Goal: Complete application form: Complete application form

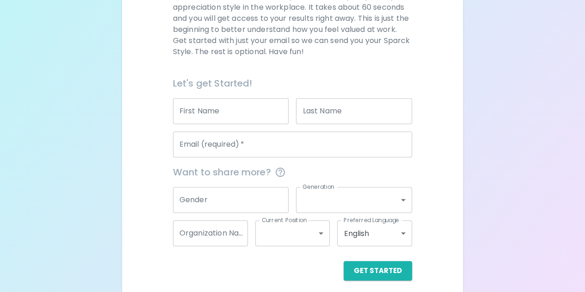
scroll to position [159, 0]
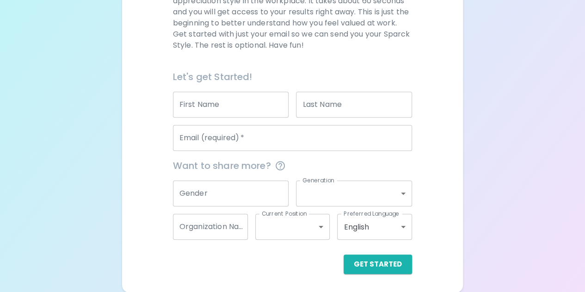
click at [239, 103] on input "First Name" at bounding box center [231, 104] width 116 height 26
type input "Layan"
type input "[DEMOGRAPHIC_DATA]"
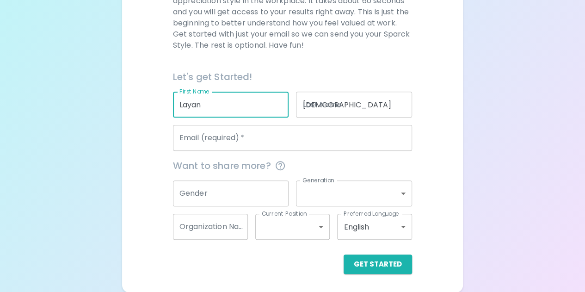
type input "[EMAIL_ADDRESS][DOMAIN_NAME]"
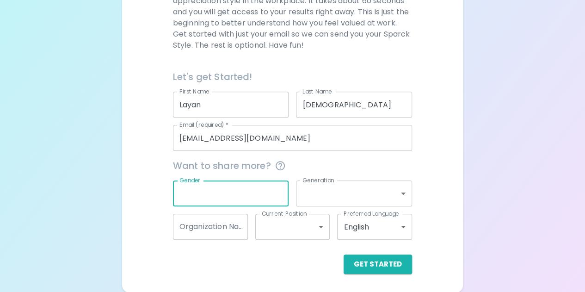
click at [232, 191] on input "Gender" at bounding box center [231, 193] width 116 height 26
type input "[DEMOGRAPHIC_DATA]"
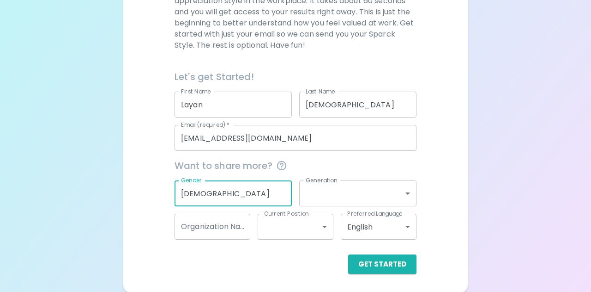
click at [355, 196] on body "Sparck Appreciation Style Quiz We are so excited to work with you to uncover yo…" at bounding box center [295, 66] width 591 height 451
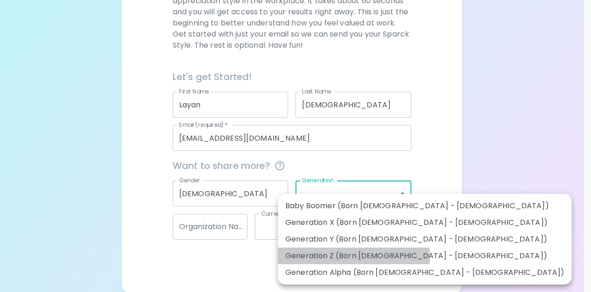
click at [322, 257] on li "Generation Z (Born [DEMOGRAPHIC_DATA] - [DEMOGRAPHIC_DATA])" at bounding box center [425, 255] width 294 height 17
type input "generation_z"
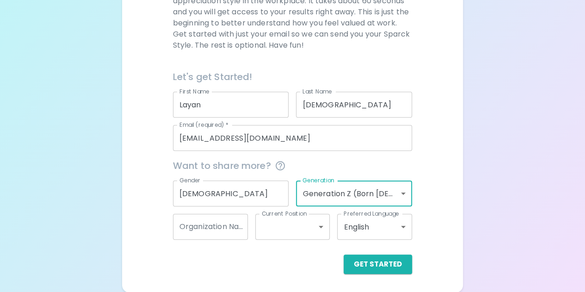
scroll to position [155, 0]
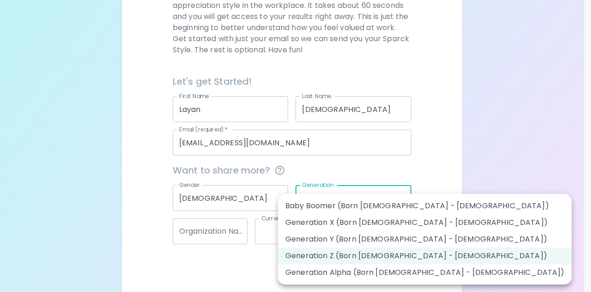
click at [344, 204] on body "Sparck Appreciation Style Quiz We are so excited to work with you to uncover yo…" at bounding box center [295, 70] width 591 height 451
click at [219, 232] on div at bounding box center [295, 146] width 591 height 292
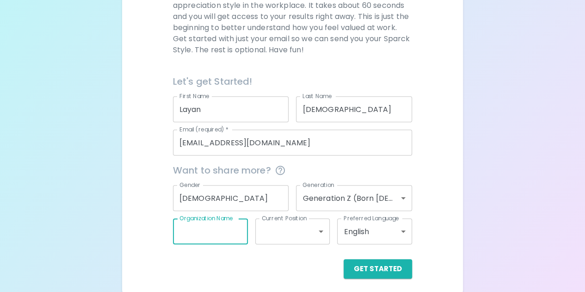
click at [236, 230] on input "Organization Name" at bounding box center [210, 231] width 75 height 26
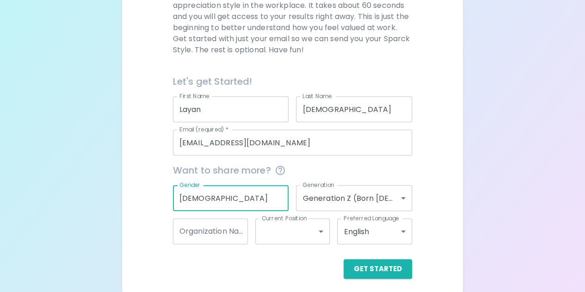
click at [261, 204] on input "[DEMOGRAPHIC_DATA]" at bounding box center [231, 198] width 116 height 26
type input "F"
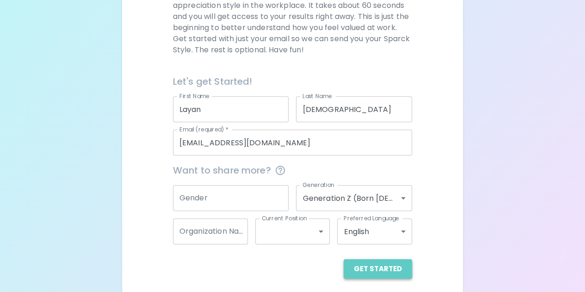
click at [389, 259] on button "Get Started" at bounding box center [377, 268] width 68 height 19
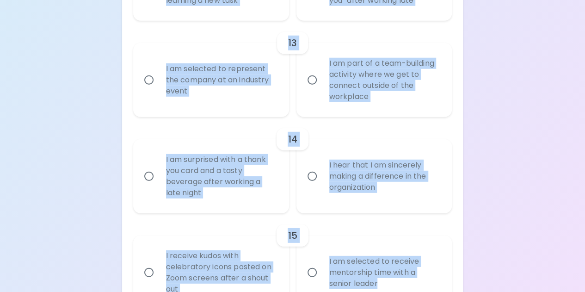
scroll to position [1294, 0]
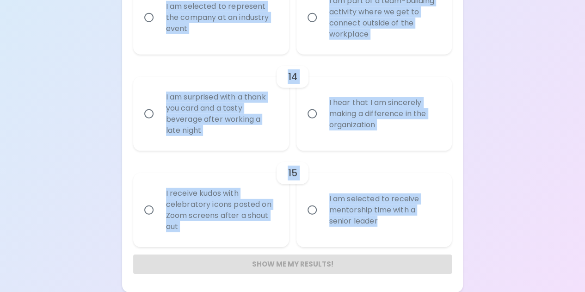
drag, startPoint x: 140, startPoint y: 91, endPoint x: 326, endPoint y: 311, distance: 287.5
copy div "Loremip Dolo Sitame Consectetura Elits Doei tempo inci utla etdo mag aliquaeni …"
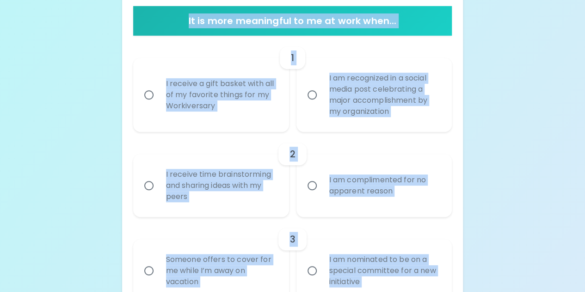
scroll to position [0, 0]
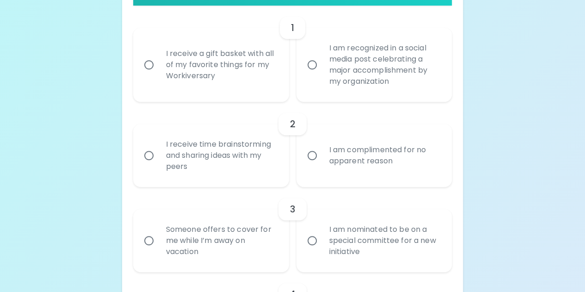
scroll to position [219, 0]
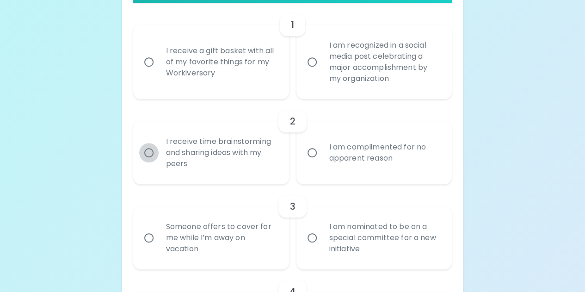
click at [150, 156] on input "I receive time brainstorming and sharing ideas with my peers" at bounding box center [148, 152] width 19 height 19
radio input "true"
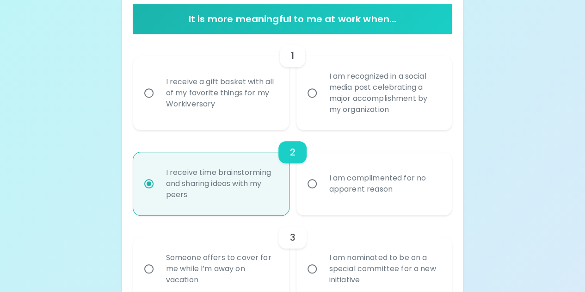
scroll to position [186, 0]
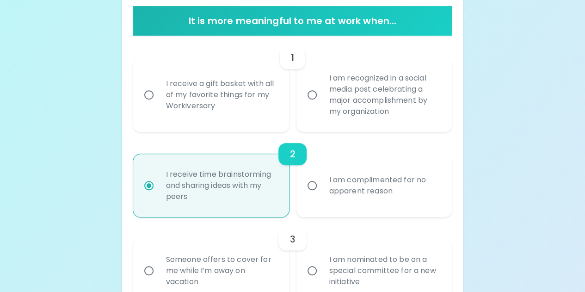
click at [316, 96] on input "I am recognized in a social media post celebrating a major accomplishment by my…" at bounding box center [311, 94] width 19 height 19
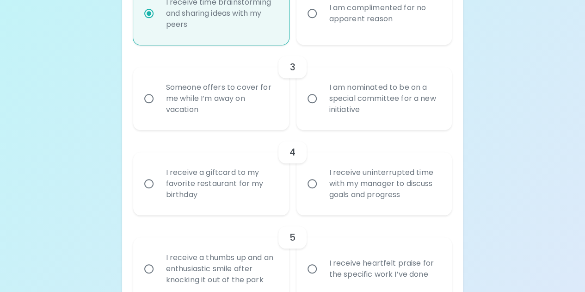
scroll to position [369, 0]
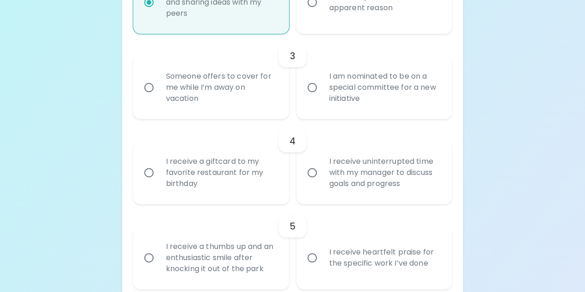
radio input "true"
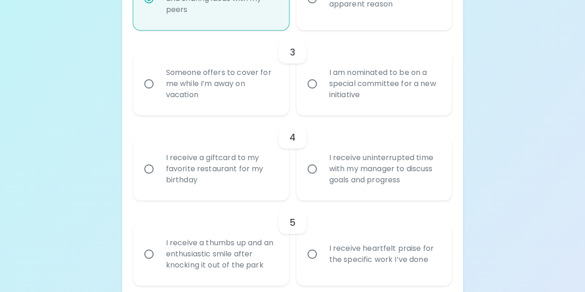
click at [203, 86] on div "Someone offers to cover for me while I’m away on vacation" at bounding box center [220, 83] width 125 height 55
click at [158, 86] on input "Someone offers to cover for me while I’m away on vacation" at bounding box center [148, 83] width 19 height 19
radio input "true"
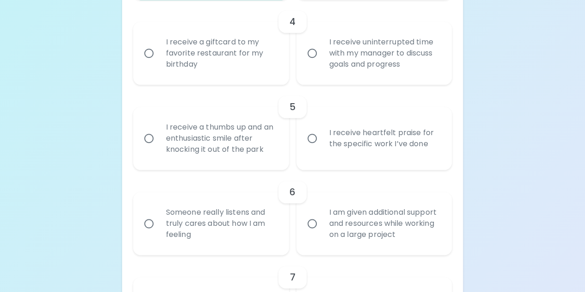
scroll to position [490, 0]
radio input "true"
click at [187, 69] on div "I receive a giftcard to my favorite restaurant for my birthday" at bounding box center [220, 51] width 125 height 55
click at [158, 61] on input "I receive a giftcard to my favorite restaurant for my birthday" at bounding box center [148, 51] width 19 height 19
radio input "false"
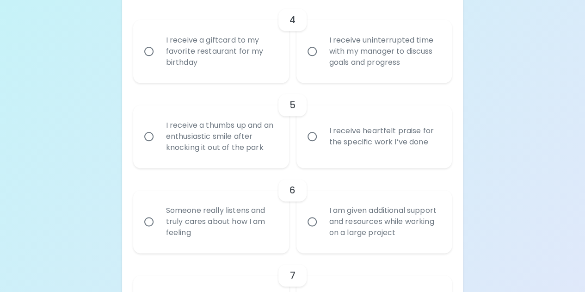
radio input "false"
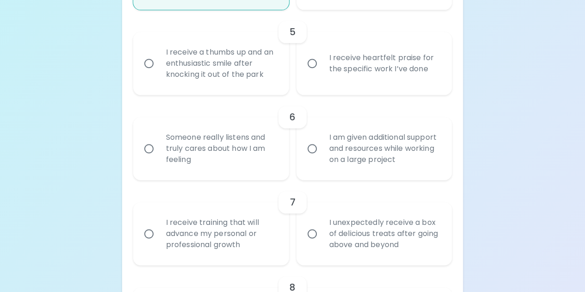
scroll to position [564, 0]
radio input "true"
click at [350, 75] on div "I receive heartfelt praise for the specific work I’ve done" at bounding box center [384, 62] width 125 height 44
click at [322, 72] on input "I receive heartfelt praise for the specific work I’ve done" at bounding box center [311, 62] width 19 height 19
radio input "false"
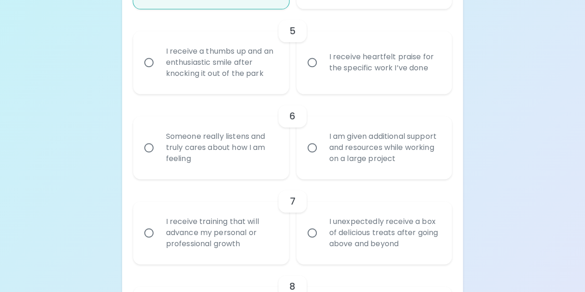
radio input "false"
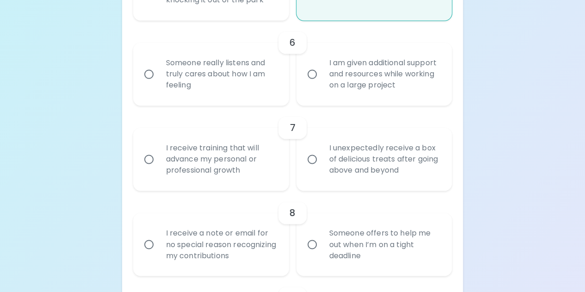
scroll to position [638, 0]
radio input "true"
click at [351, 87] on div "I am given additional support and resources while working on a large project" at bounding box center [384, 73] width 125 height 55
click at [322, 83] on input "I am given additional support and resources while working on a large project" at bounding box center [311, 73] width 19 height 19
radio input "false"
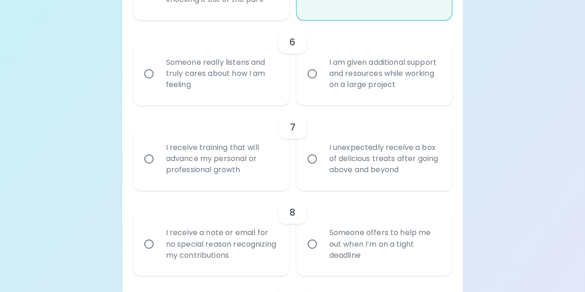
radio input "false"
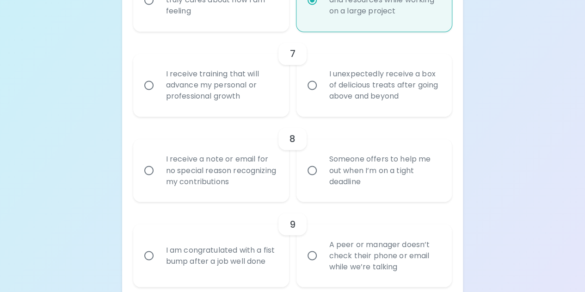
scroll to position [712, 0]
radio input "true"
click at [170, 85] on div "I receive training that will advance my personal or professional growth" at bounding box center [220, 84] width 125 height 55
click at [158, 85] on input "I receive training that will advance my personal or professional growth" at bounding box center [148, 84] width 19 height 19
radio input "false"
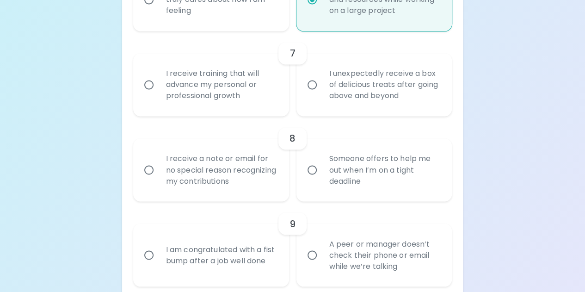
radio input "false"
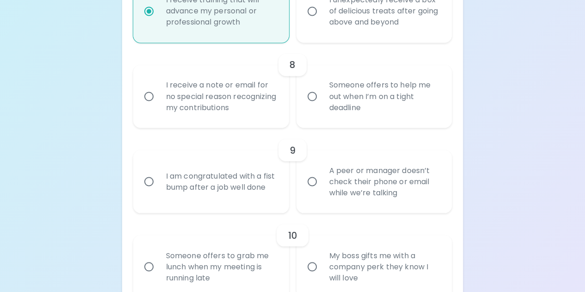
scroll to position [786, 0]
radio input "true"
click at [348, 70] on div "8" at bounding box center [292, 64] width 319 height 22
click at [351, 84] on div "Someone offers to help me out when I’m on a tight deadline" at bounding box center [384, 95] width 125 height 55
click at [322, 86] on input "Someone offers to help me out when I’m on a tight deadline" at bounding box center [311, 95] width 19 height 19
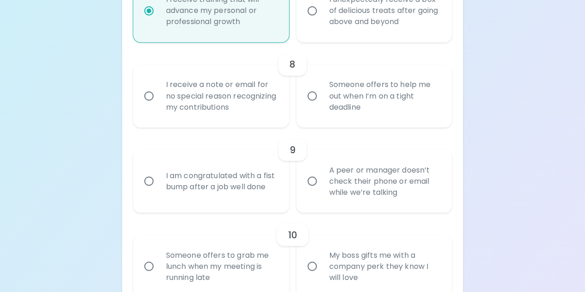
radio input "false"
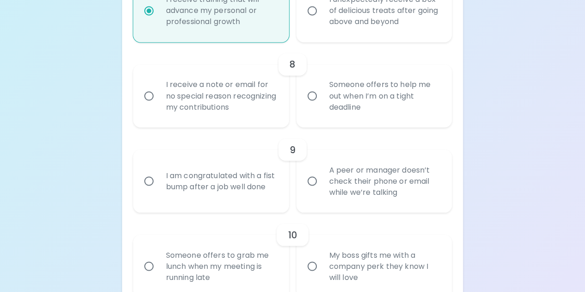
radio input "false"
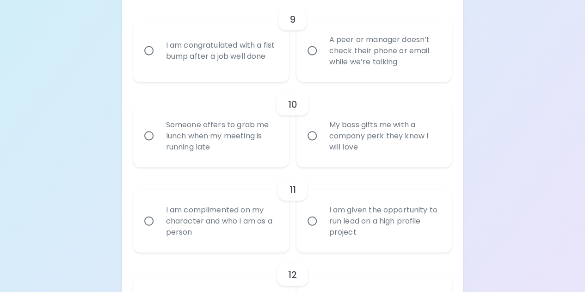
scroll to position [922, 0]
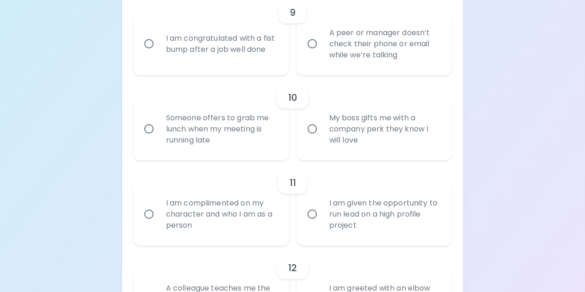
radio input "true"
click at [337, 54] on div "A peer or manager doesn’t check their phone or email while we’re talking" at bounding box center [384, 43] width 125 height 55
click at [322, 54] on input "A peer or manager doesn’t check their phone or email while we’re talking" at bounding box center [311, 43] width 19 height 19
radio input "false"
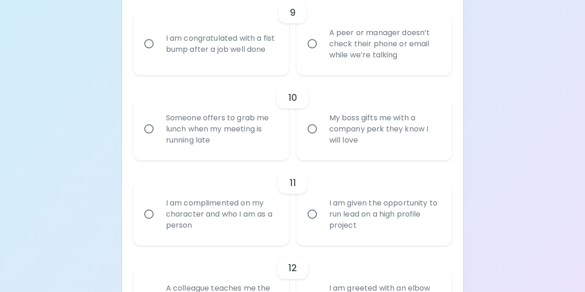
radio input "false"
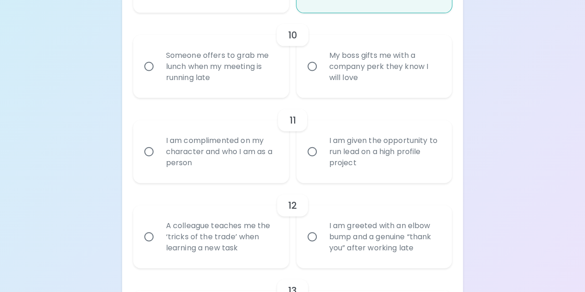
scroll to position [987, 0]
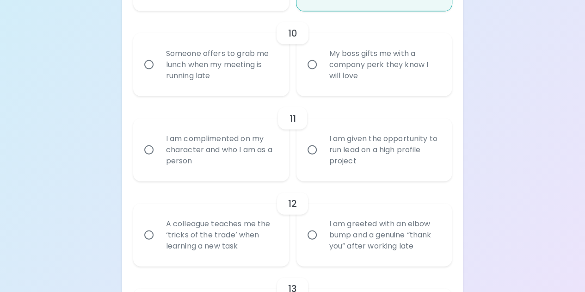
radio input "true"
click at [355, 69] on div "My boss gifts me with a company perk they know I will love" at bounding box center [384, 64] width 125 height 55
click at [322, 69] on input "My boss gifts me with a company perk they know I will love" at bounding box center [311, 64] width 19 height 19
radio input "false"
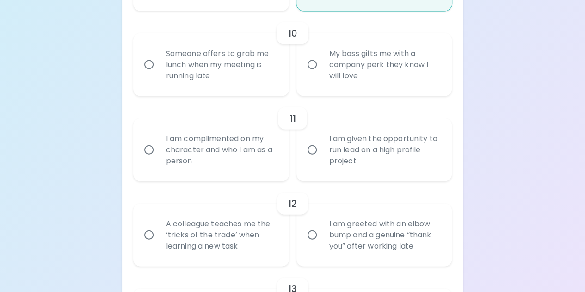
radio input "false"
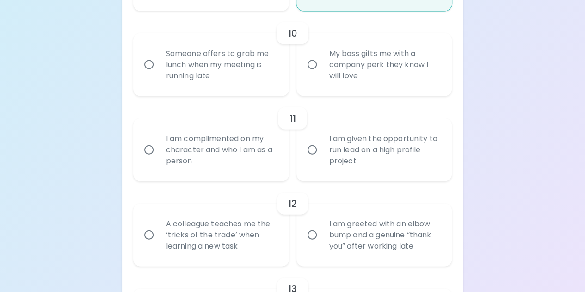
radio input "false"
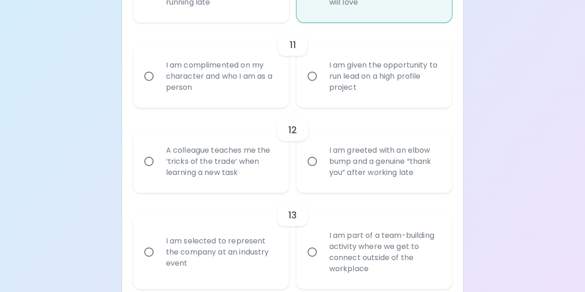
scroll to position [1060, 0]
radio input "true"
click at [347, 88] on div "I am given the opportunity to run lead on a high profile project" at bounding box center [384, 75] width 125 height 55
click at [322, 85] on input "I am given the opportunity to run lead on a high profile project" at bounding box center [311, 75] width 19 height 19
radio input "false"
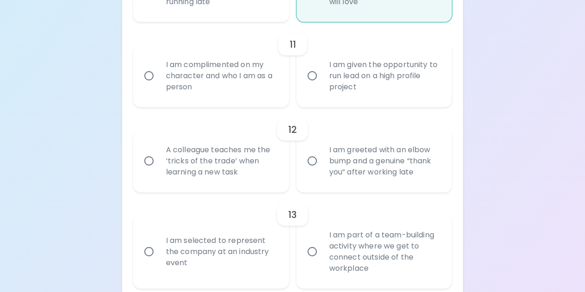
radio input "false"
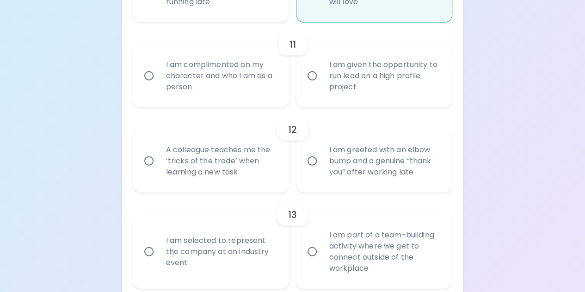
radio input "false"
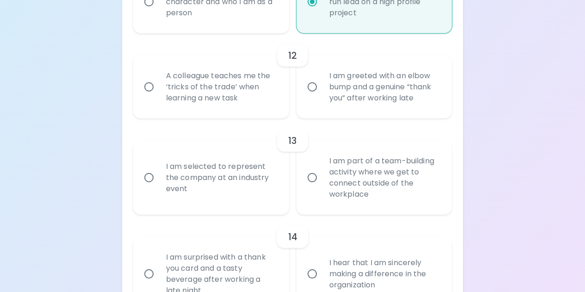
scroll to position [1170, 0]
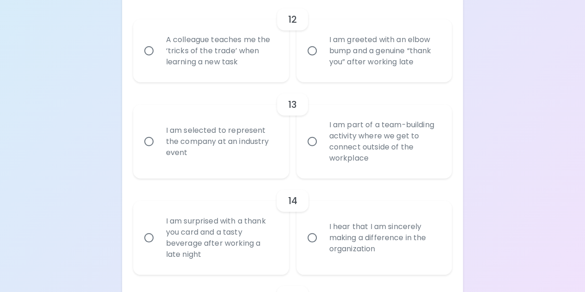
radio input "true"
click at [213, 63] on div "A colleague teaches me the ‘tricks of the trade’ when learning a new task" at bounding box center [220, 50] width 125 height 55
click at [158, 61] on input "A colleague teaches me the ‘tricks of the trade’ when learning a new task" at bounding box center [148, 50] width 19 height 19
radio input "false"
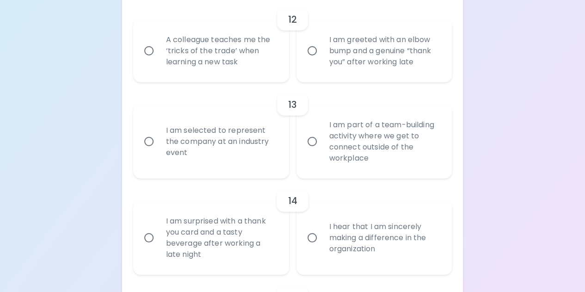
radio input "false"
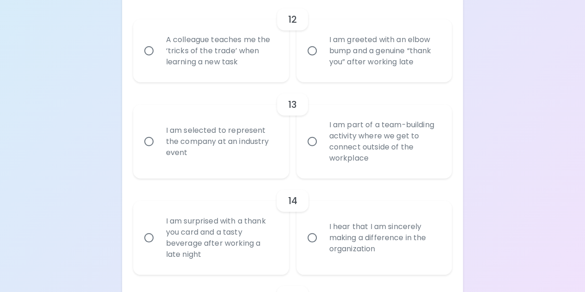
radio input "false"
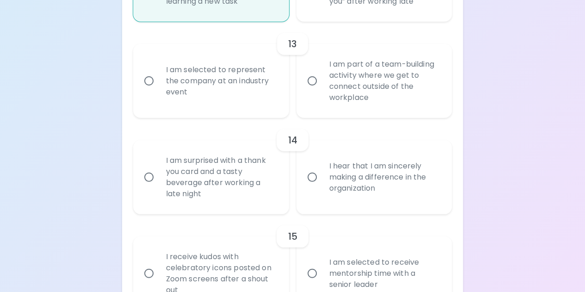
scroll to position [1244, 0]
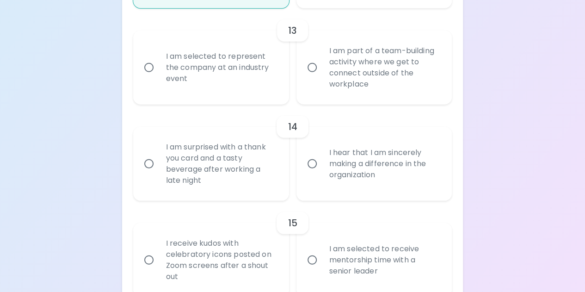
radio input "true"
click at [372, 74] on div "I am part of a team-building activity where we get to connect outside of the wo…" at bounding box center [384, 67] width 125 height 67
click at [322, 74] on input "I am part of a team-building activity where we get to connect outside of the wo…" at bounding box center [311, 67] width 19 height 19
radio input "false"
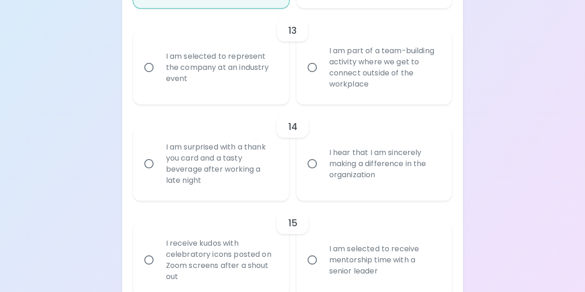
radio input "false"
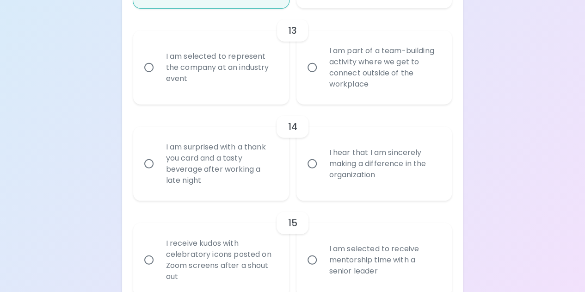
radio input "false"
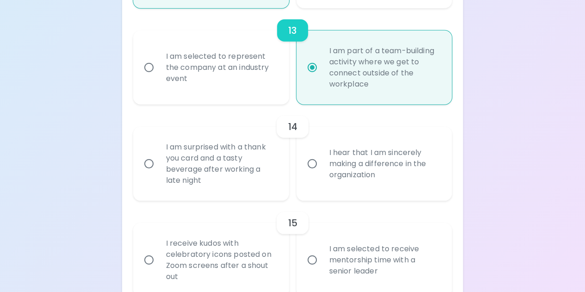
scroll to position [1294, 0]
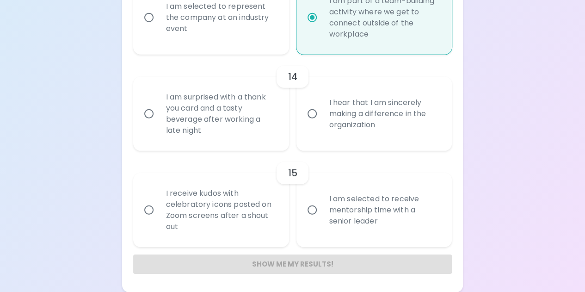
radio input "true"
click at [363, 111] on div "I hear that I am sincerely making a difference in the organization" at bounding box center [384, 113] width 125 height 55
click at [322, 111] on input "I hear that I am sincerely making a difference in the organization" at bounding box center [311, 113] width 19 height 19
radio input "false"
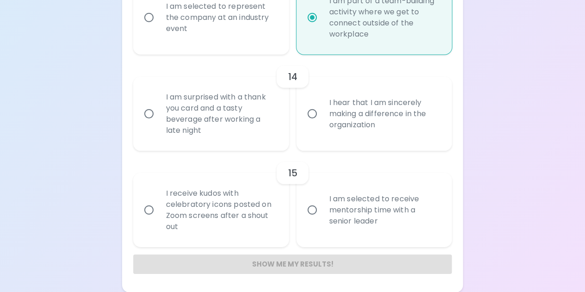
radio input "false"
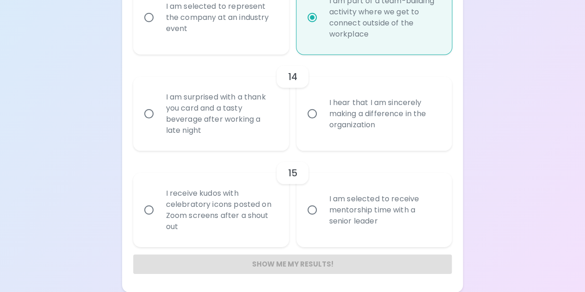
radio input "false"
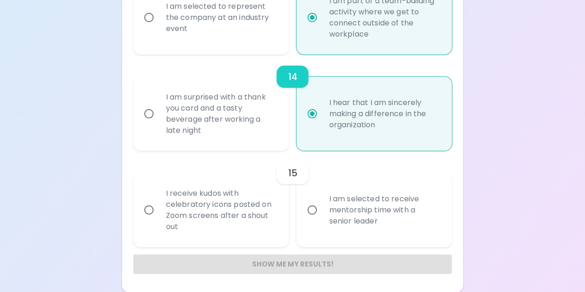
radio input "true"
click at [403, 220] on div "I am selected to receive mentorship time with a senior leader" at bounding box center [384, 209] width 125 height 55
click at [322, 219] on input "I am selected to receive mentorship time with a senior leader" at bounding box center [311, 209] width 19 height 19
radio input "false"
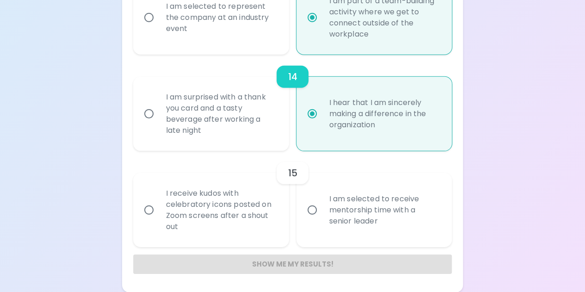
radio input "false"
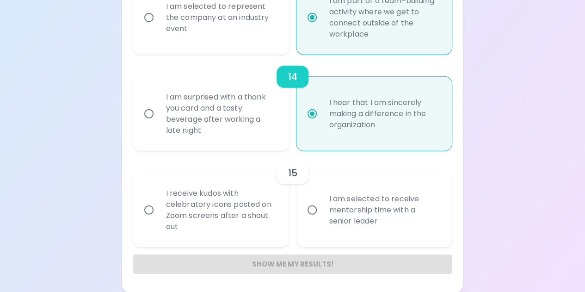
radio input "false"
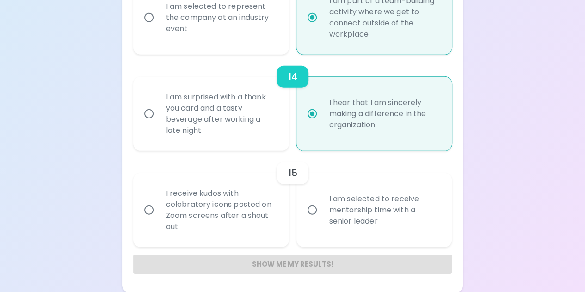
radio input "false"
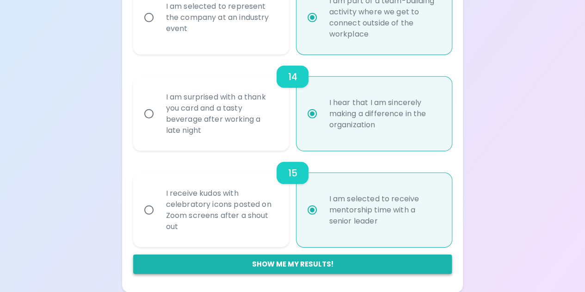
radio input "true"
click at [294, 266] on button "Show me my results!" at bounding box center [292, 263] width 319 height 19
radio input "false"
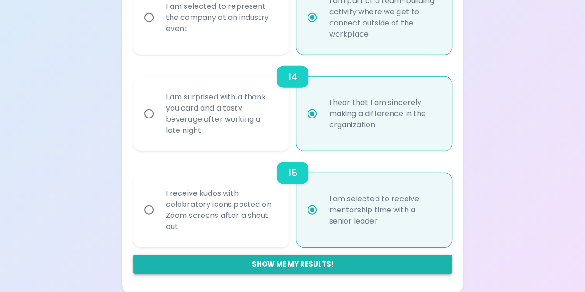
radio input "false"
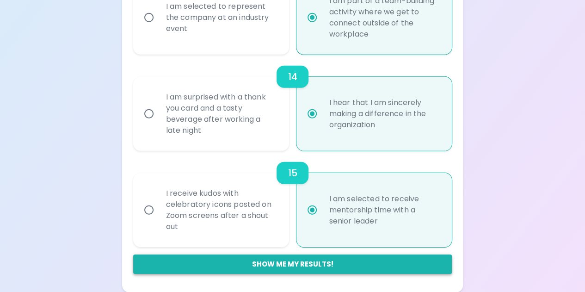
radio input "false"
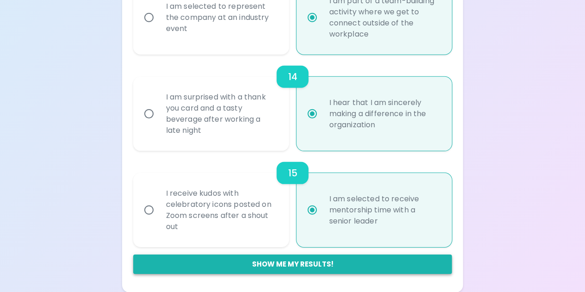
radio input "false"
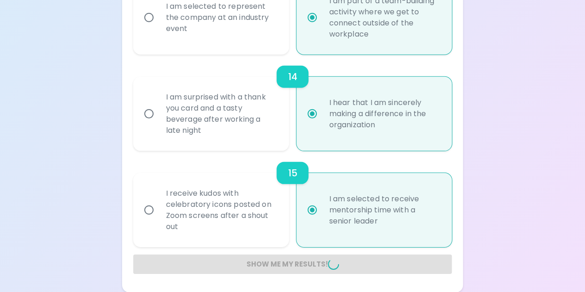
radio input "false"
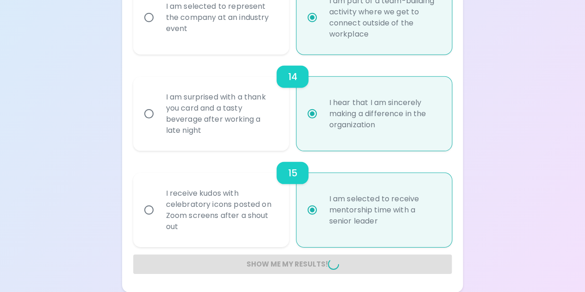
radio input "false"
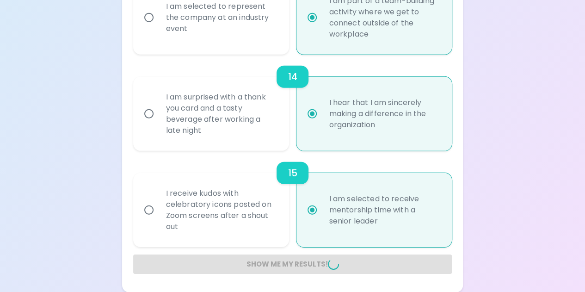
radio input "false"
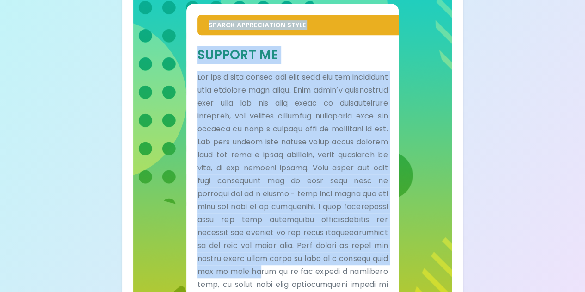
scroll to position [368, 0]
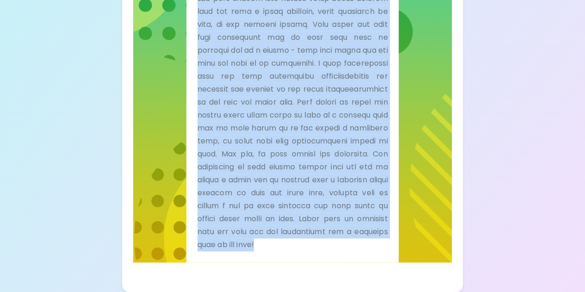
drag, startPoint x: 144, startPoint y: 115, endPoint x: 365, endPoint y: 305, distance: 291.6
copy div "Lore Ipsumd Sitametconse Adipi Elitsed Doeiu temp incid utl etd magn aliquae! A…"
click at [201, 113] on p at bounding box center [292, 88] width 190 height 323
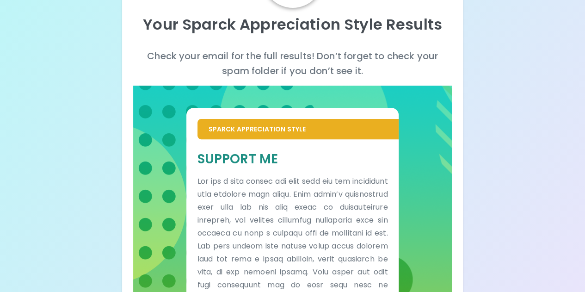
scroll to position [94, 0]
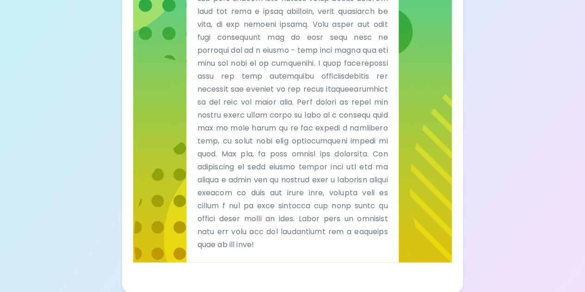
scroll to position [368, 0]
click at [379, 121] on p at bounding box center [292, 88] width 190 height 323
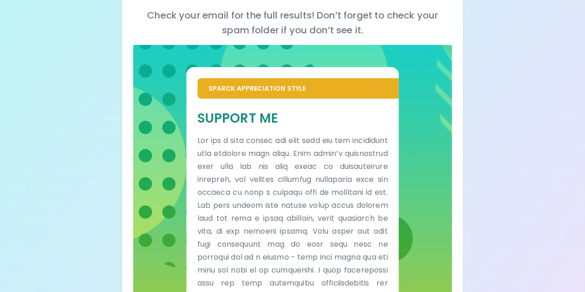
scroll to position [0, 0]
